Goal: Information Seeking & Learning: Find specific fact

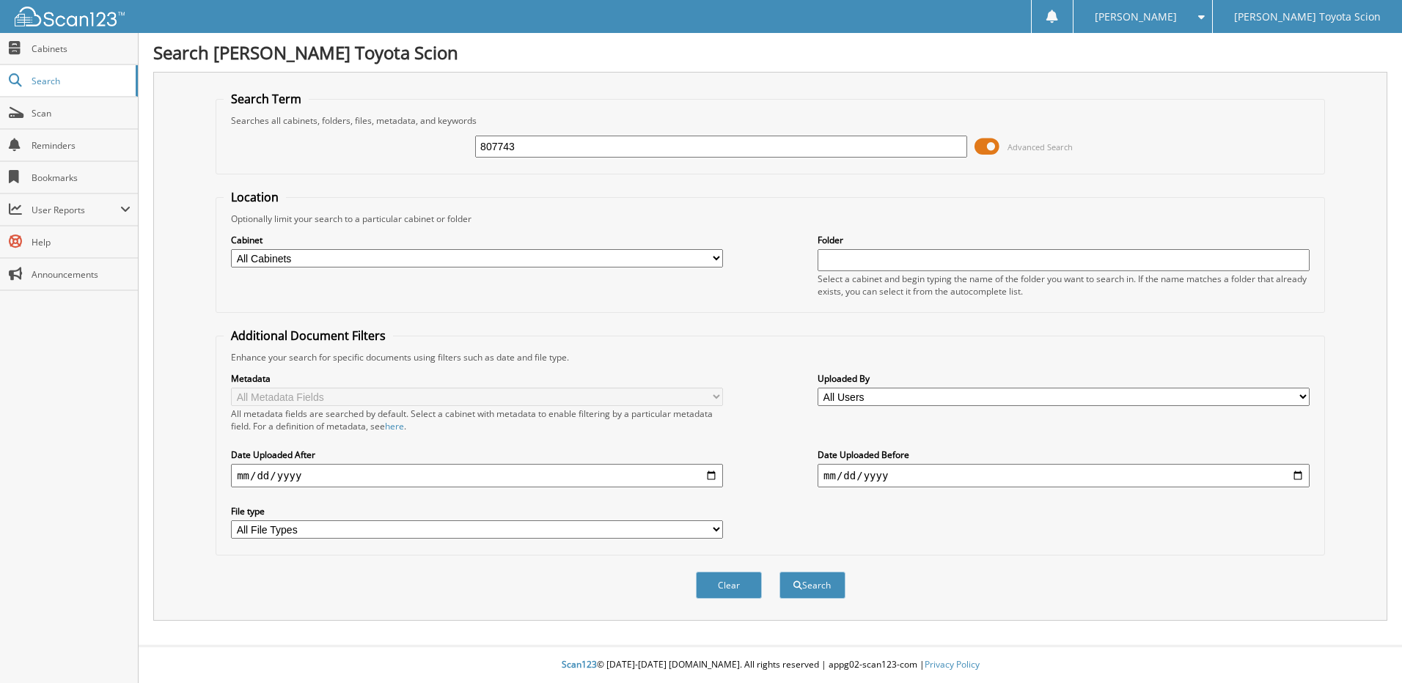
type input "807743"
click at [779, 572] on button "Search" at bounding box center [812, 585] width 66 height 27
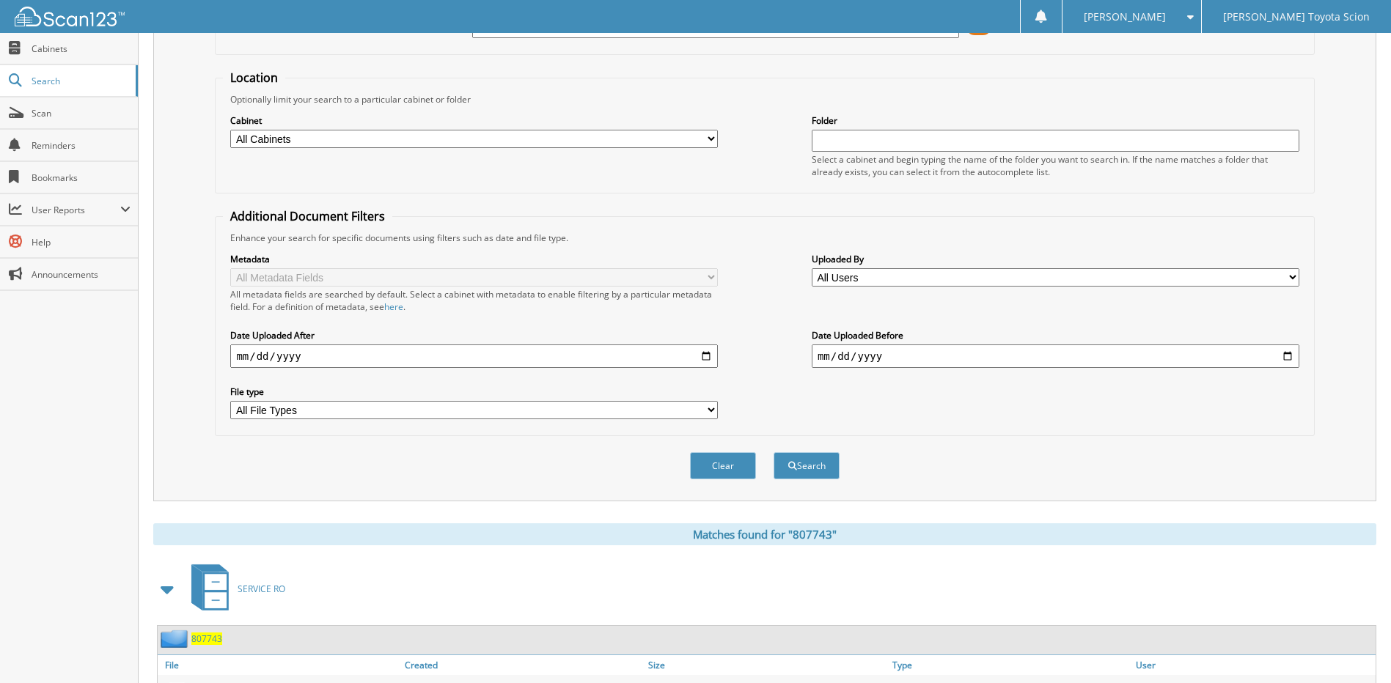
scroll to position [194, 0]
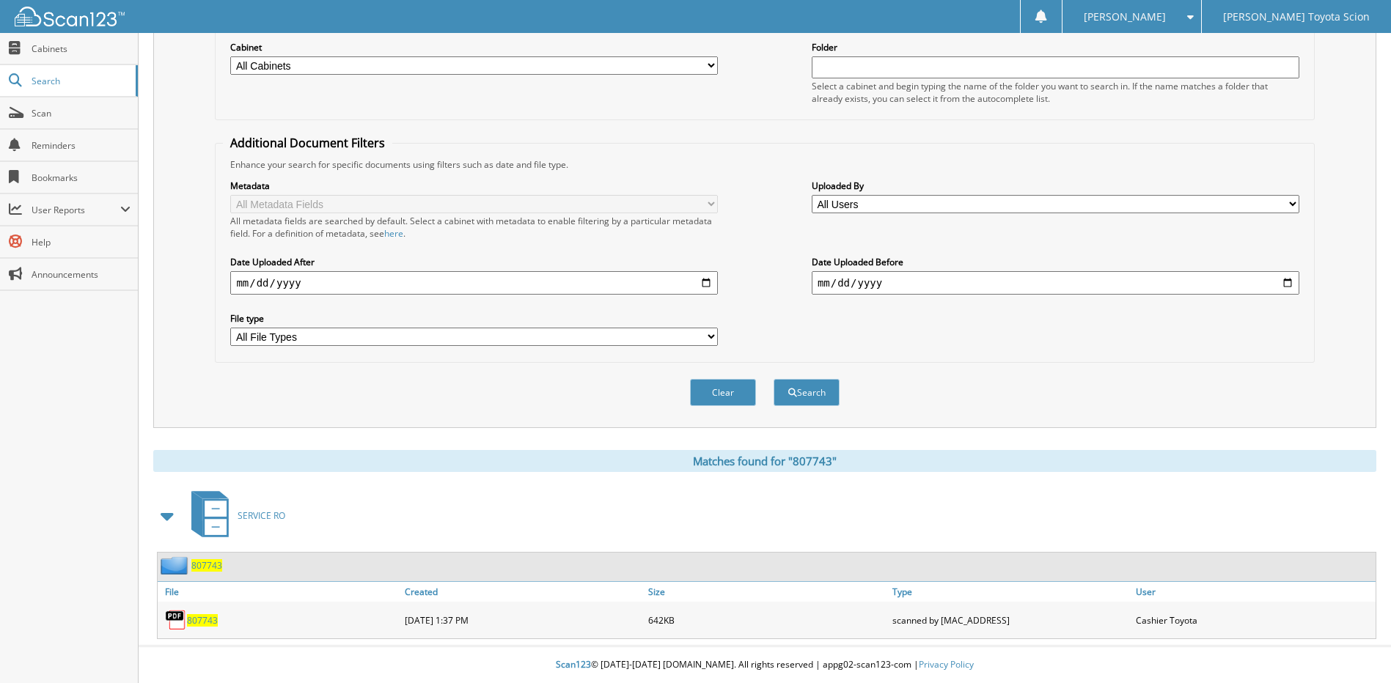
click at [201, 617] on span "807743" at bounding box center [202, 620] width 31 height 12
